Goal: Transaction & Acquisition: Book appointment/travel/reservation

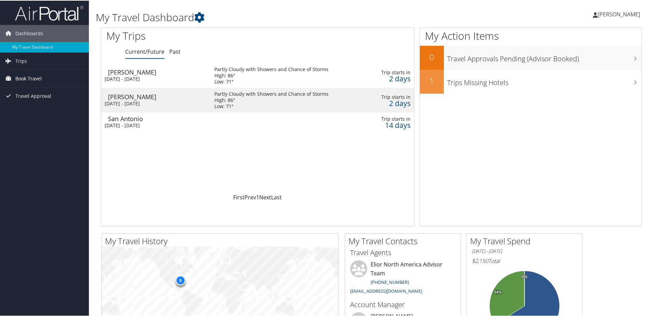
click at [25, 77] on span "Book Travel" at bounding box center [28, 77] width 26 height 17
click at [20, 111] on link "Book/Manage Online Trips" at bounding box center [44, 112] width 89 height 10
click at [26, 109] on link "Book/Manage Online Trips" at bounding box center [44, 112] width 89 height 10
